Goal: Check status: Check status

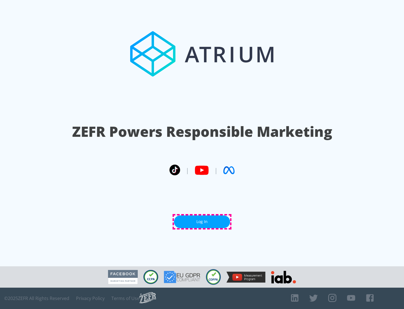
click at [202, 221] on link "Log In" at bounding box center [202, 221] width 56 height 13
